Goal: Entertainment & Leisure: Consume media (video, audio)

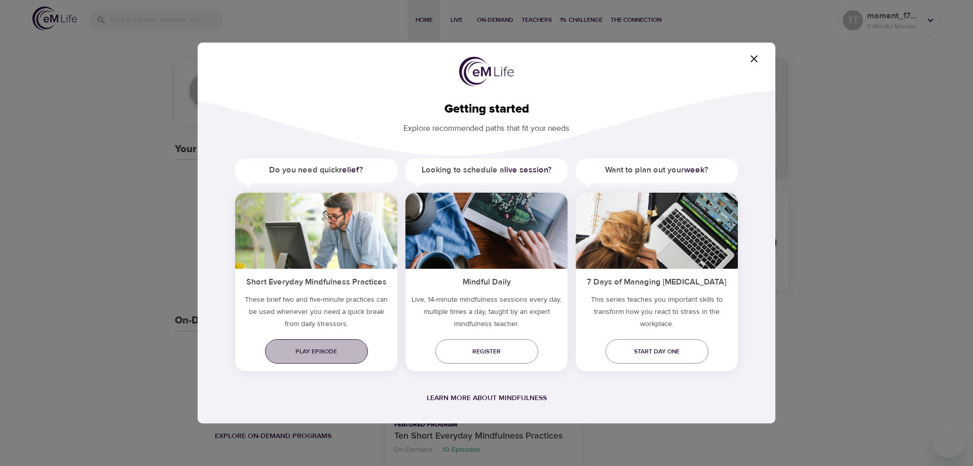
click at [315, 349] on span "Play episode" at bounding box center [316, 351] width 87 height 11
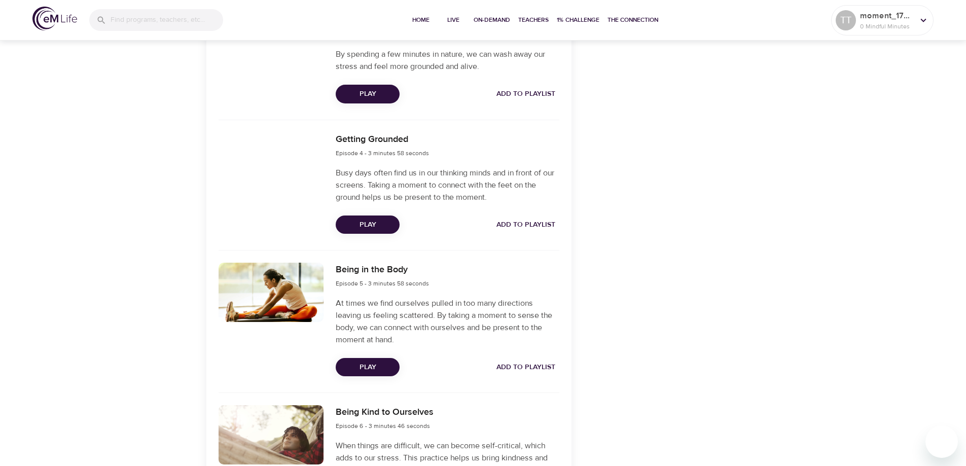
scroll to position [710, 0]
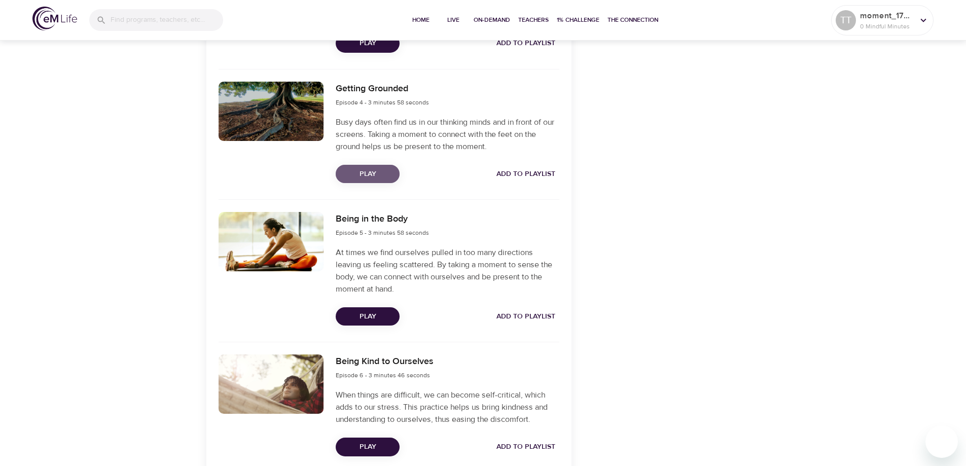
click at [379, 176] on span "Play" at bounding box center [368, 174] width 48 height 13
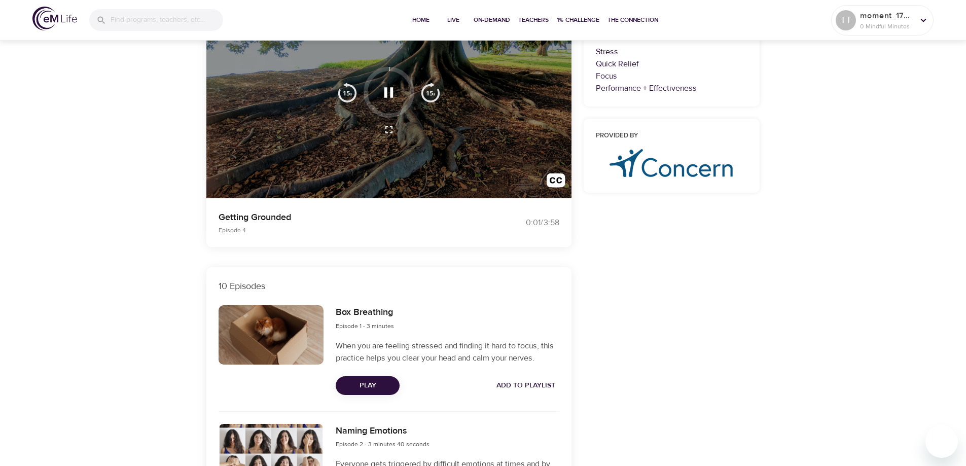
scroll to position [51, 0]
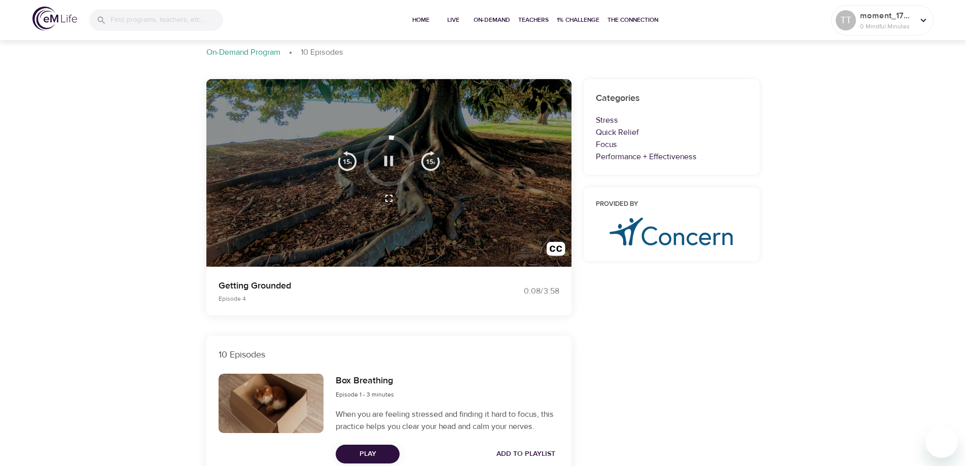
click at [391, 161] on icon "button" at bounding box center [388, 161] width 9 height 10
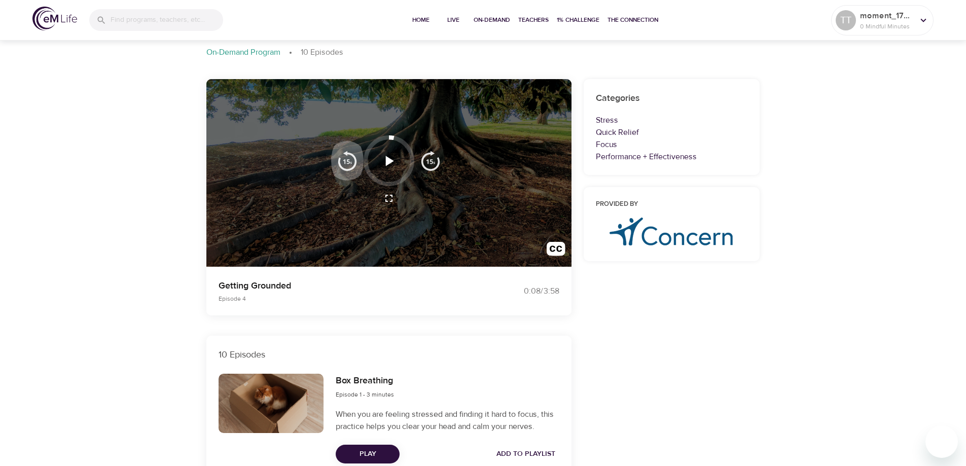
click at [347, 154] on img "button" at bounding box center [347, 161] width 20 height 20
click at [382, 164] on icon "button" at bounding box center [389, 161] width 18 height 18
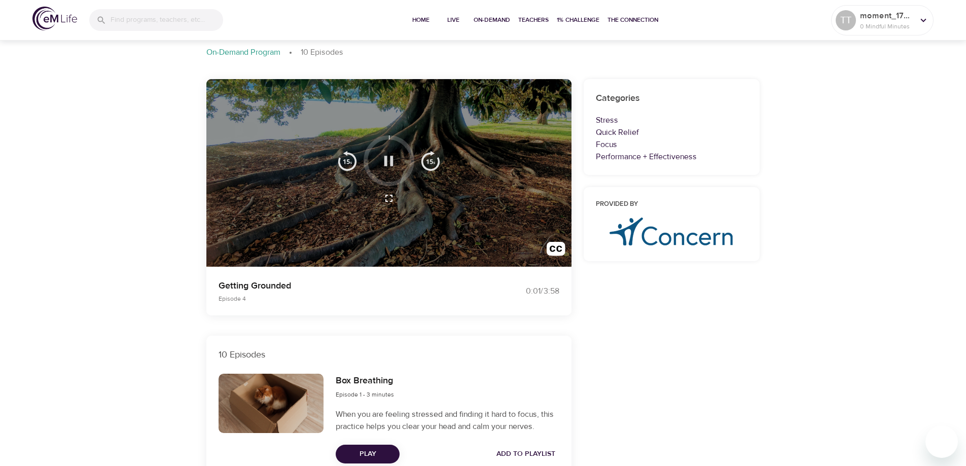
click at [385, 163] on icon "button" at bounding box center [388, 161] width 9 height 10
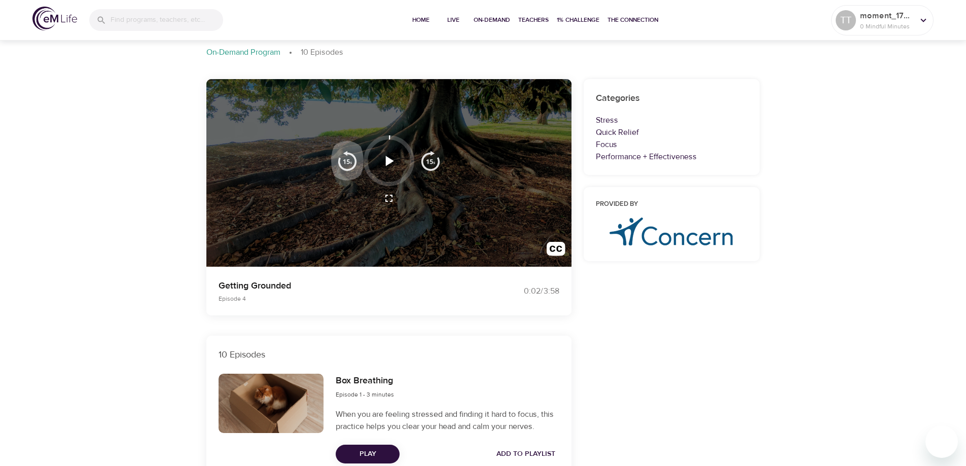
click at [350, 158] on img "button" at bounding box center [347, 161] width 20 height 20
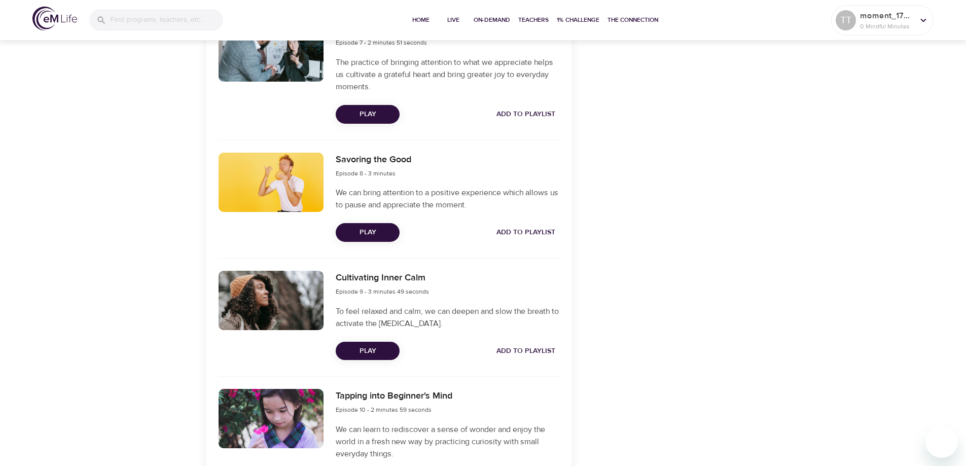
scroll to position [1217, 0]
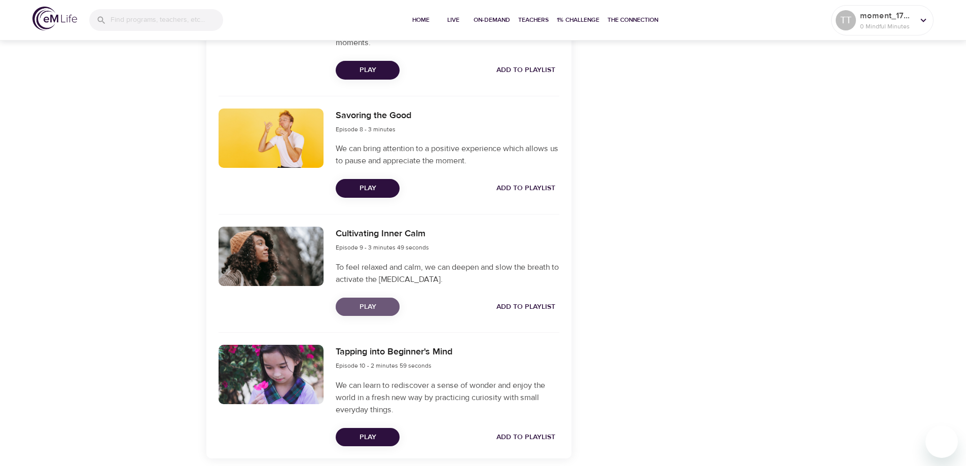
click at [366, 305] on span "Play" at bounding box center [368, 307] width 48 height 13
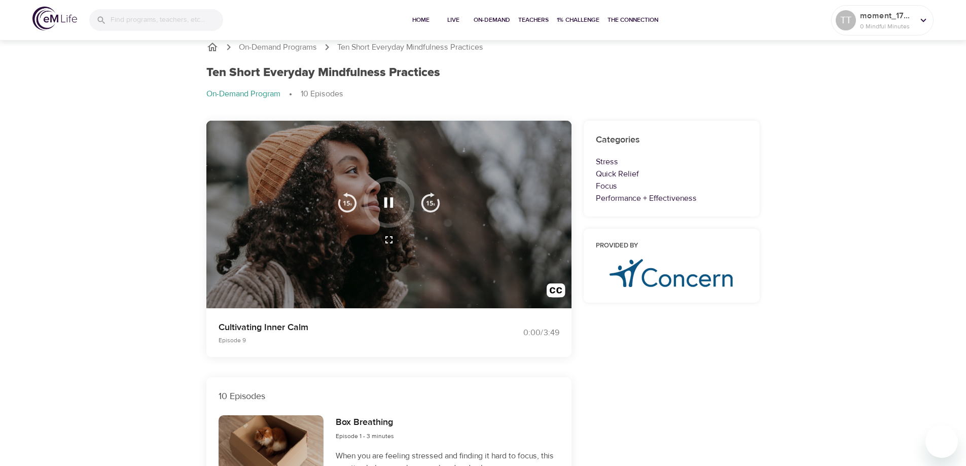
scroll to position [0, 0]
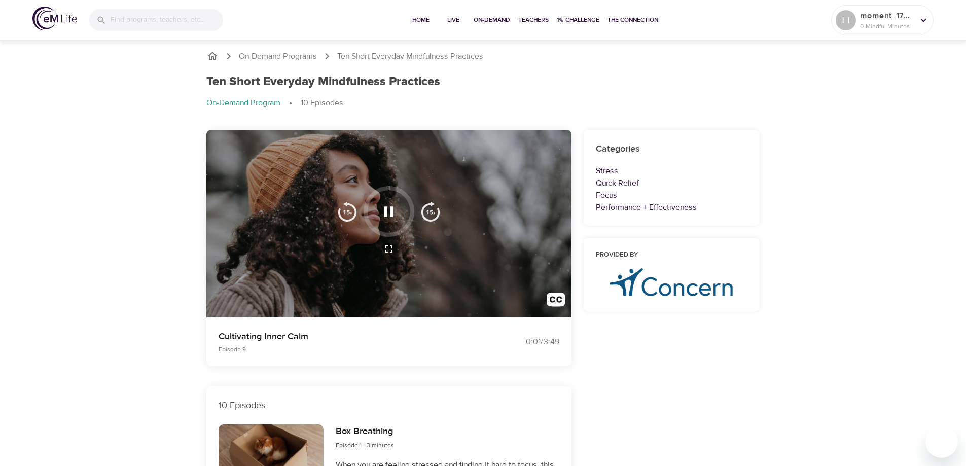
click at [390, 209] on icon "button" at bounding box center [389, 212] width 18 height 18
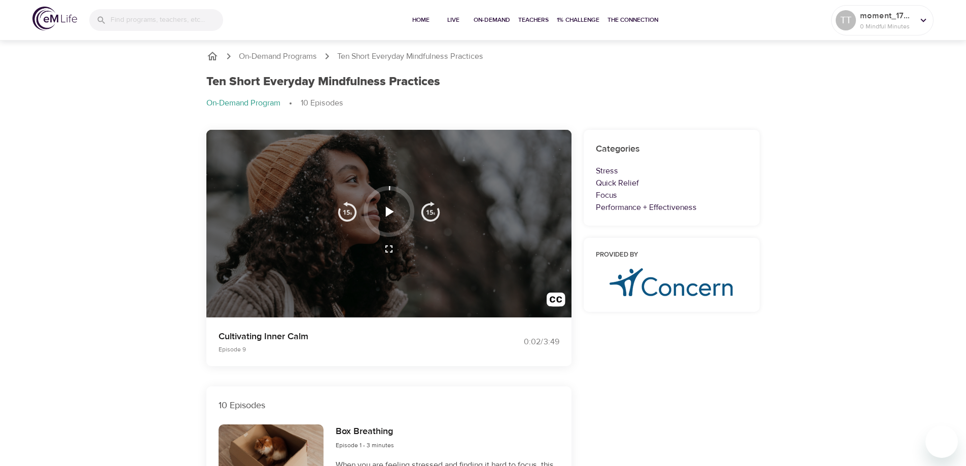
click at [349, 215] on img "button" at bounding box center [347, 211] width 20 height 20
click at [386, 209] on icon "button" at bounding box center [390, 211] width 8 height 10
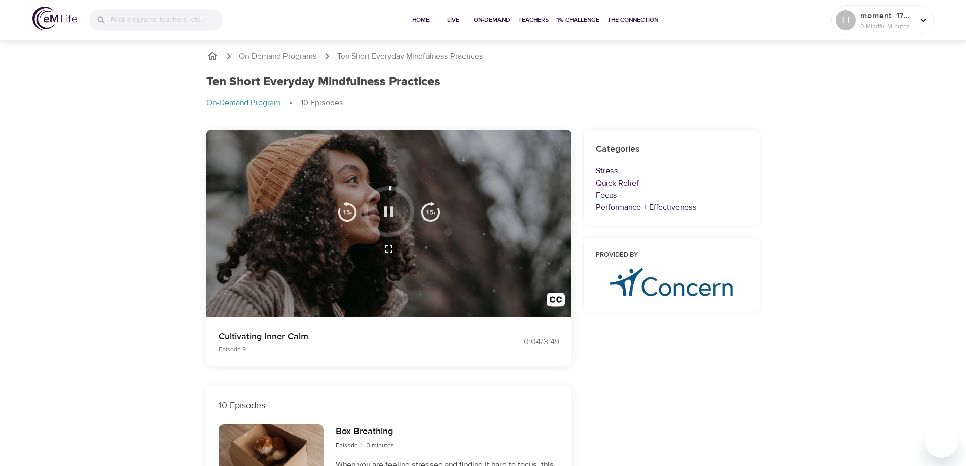
click at [390, 207] on icon "button" at bounding box center [388, 211] width 9 height 10
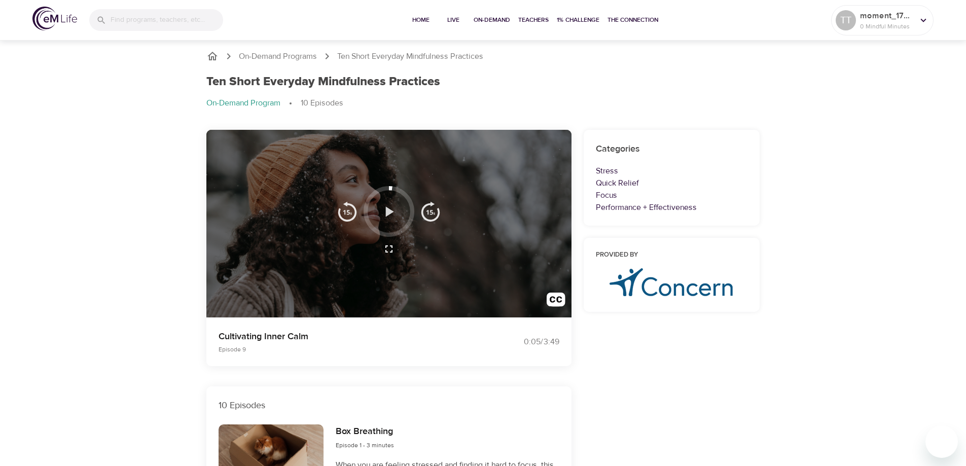
click at [388, 207] on icon "button" at bounding box center [389, 212] width 18 height 18
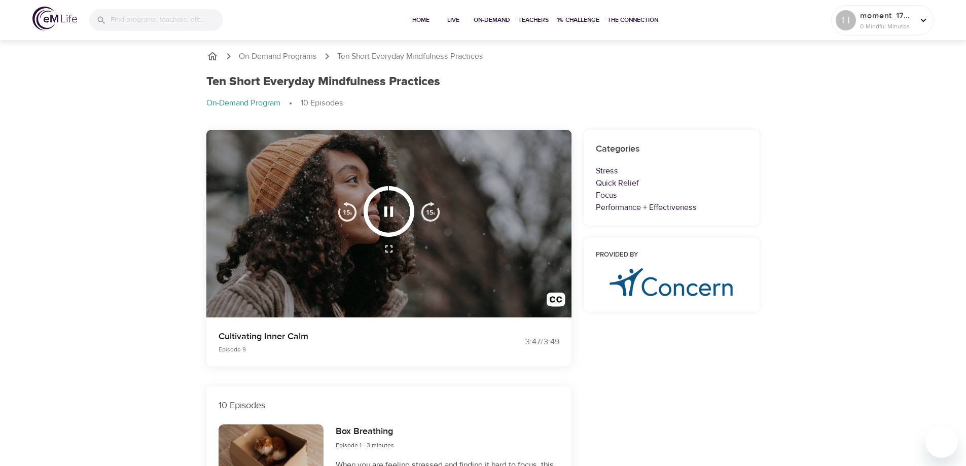
click at [389, 215] on icon "button" at bounding box center [389, 212] width 18 height 18
